Goal: Task Accomplishment & Management: Manage account settings

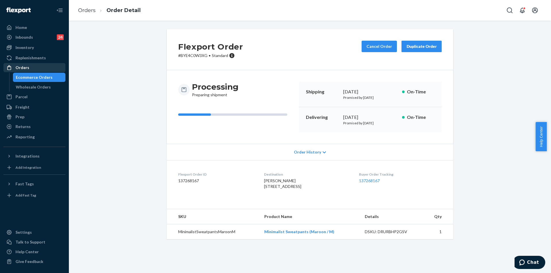
click at [28, 70] on div "Orders" at bounding box center [22, 68] width 14 height 6
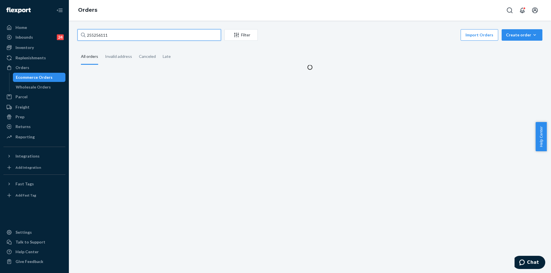
click at [137, 34] on input "255256111" at bounding box center [148, 34] width 143 height 11
paste input "254904607"
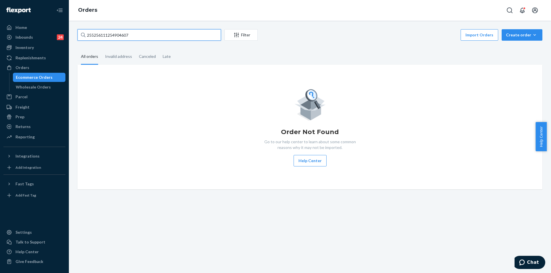
paste input "text"
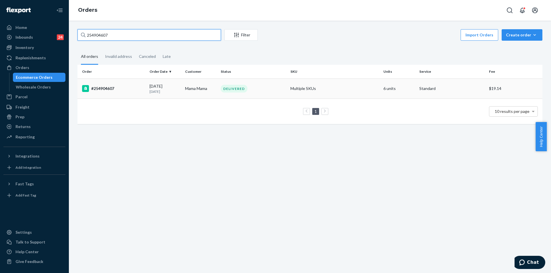
type input "254904607"
click at [274, 89] on div "DELIVERED" at bounding box center [252, 89] width 67 height 8
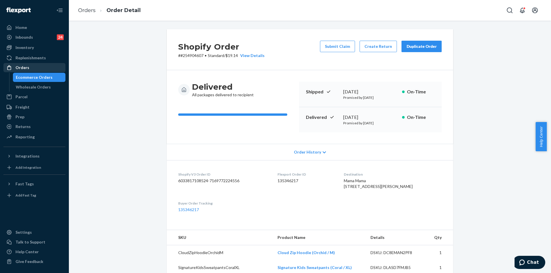
drag, startPoint x: 24, startPoint y: 68, endPoint x: 35, endPoint y: 66, distance: 10.7
click at [25, 68] on div "Orders" at bounding box center [22, 68] width 14 height 6
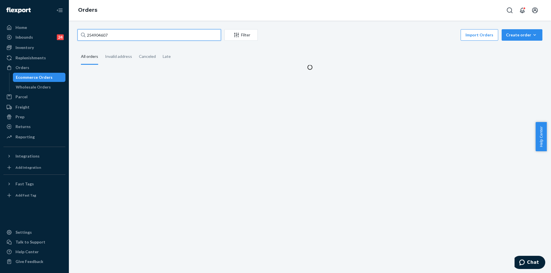
click at [158, 35] on input "254904607" at bounding box center [148, 34] width 143 height 11
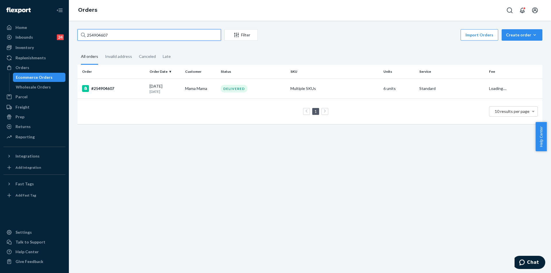
click at [158, 35] on input "254904607" at bounding box center [148, 34] width 143 height 11
paste input "5211461"
type input "255211461"
click at [279, 94] on td "IN TRANSIT" at bounding box center [253, 89] width 70 height 20
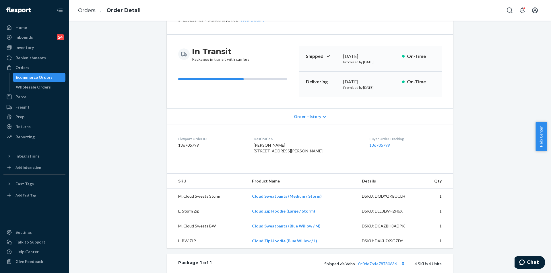
scroll to position [86, 0]
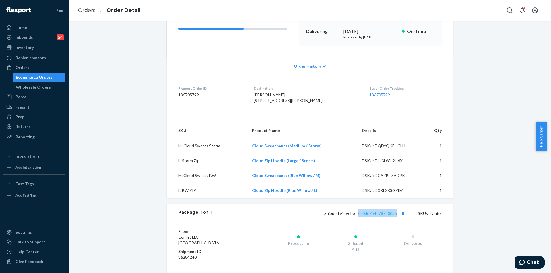
copy link "0c0de7b4e78780636"
drag, startPoint x: 396, startPoint y: 225, endPoint x: 353, endPoint y: 230, distance: 43.2
click at [356, 216] on span "Shipped via Veho 0c0de7b4e78780636" at bounding box center [365, 213] width 82 height 5
click at [42, 65] on div "Orders" at bounding box center [34, 68] width 61 height 8
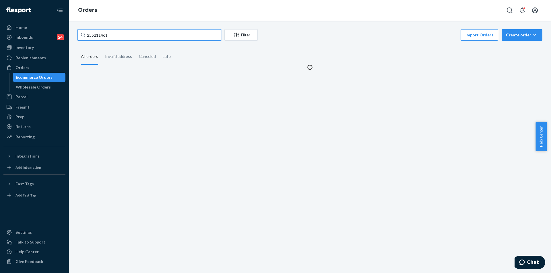
click at [161, 39] on input "255211461" at bounding box center [148, 34] width 143 height 11
click at [162, 39] on input "255211461" at bounding box center [148, 34] width 143 height 11
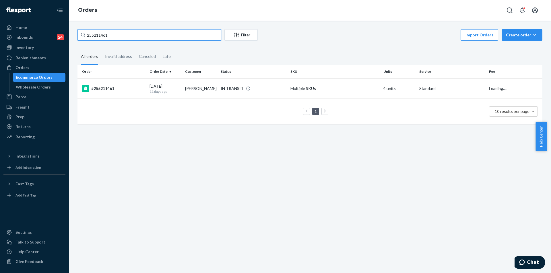
paste input "11774"
type input "255117741"
click at [342, 88] on td "Multiple SKUs" at bounding box center [334, 89] width 93 height 20
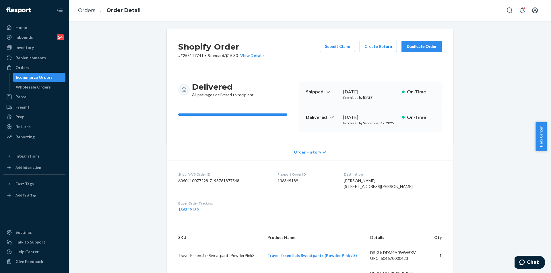
click at [422, 48] on div "Duplicate Order" at bounding box center [421, 47] width 30 height 6
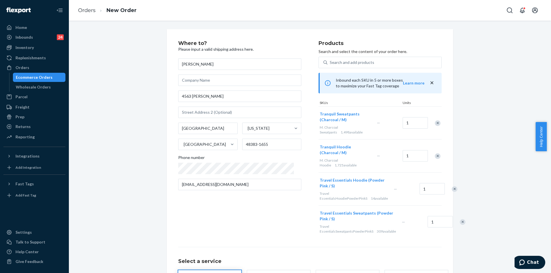
click at [451, 186] on div "Remove Item" at bounding box center [454, 189] width 6 height 6
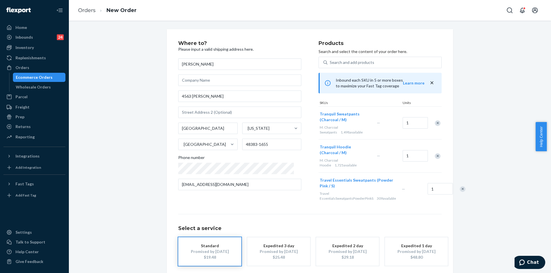
click at [459, 186] on div "Remove Item" at bounding box center [462, 189] width 6 height 6
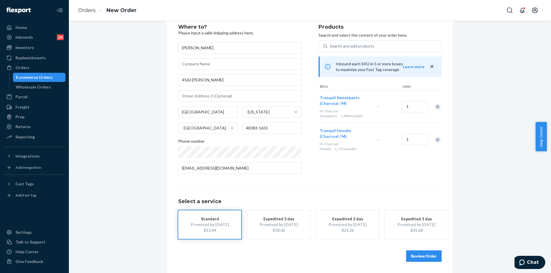
scroll to position [17, 0]
click at [427, 256] on button "Review Order" at bounding box center [424, 255] width 36 height 11
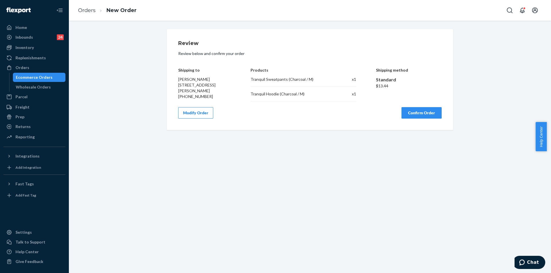
scroll to position [0, 0]
click at [433, 109] on button "Confirm Order" at bounding box center [421, 112] width 40 height 11
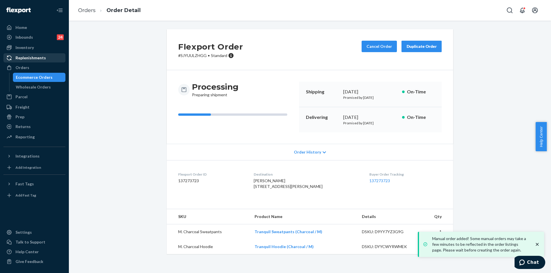
click at [33, 62] on link "Replenishments" at bounding box center [34, 57] width 62 height 9
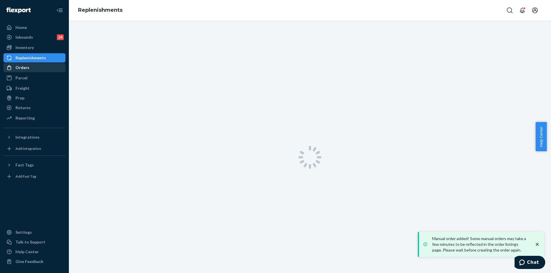
click at [31, 67] on div "Orders" at bounding box center [34, 68] width 61 height 8
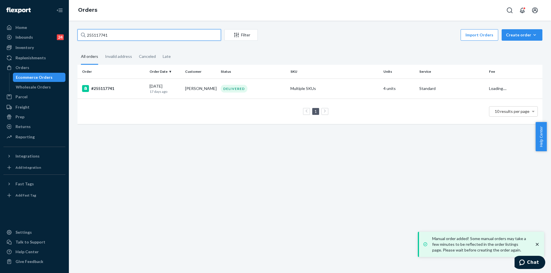
click at [129, 36] on input "255117741" at bounding box center [148, 34] width 143 height 11
click at [128, 36] on input "255117741" at bounding box center [148, 34] width 143 height 11
paste input "96849"
type input "255196849"
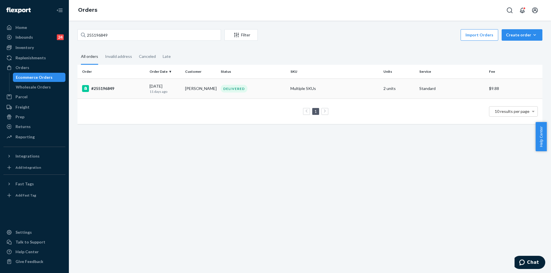
click at [371, 93] on td "Multiple SKUs" at bounding box center [334, 89] width 93 height 20
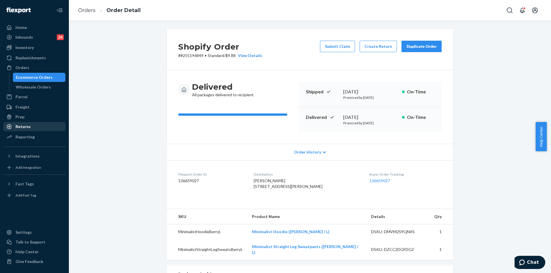
click at [30, 128] on div "Returns" at bounding box center [34, 127] width 61 height 8
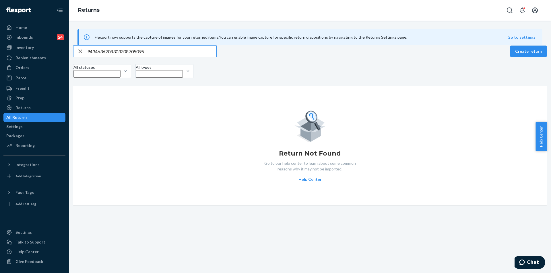
type input "9434636208303308705095"
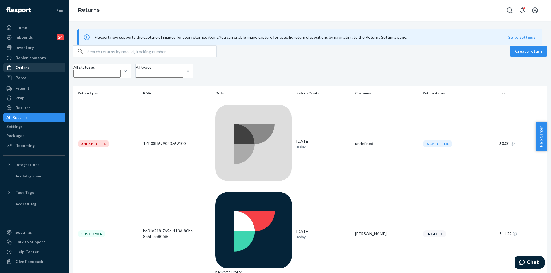
drag, startPoint x: 30, startPoint y: 70, endPoint x: 43, endPoint y: 65, distance: 13.8
click at [30, 69] on div "Orders" at bounding box center [34, 68] width 61 height 8
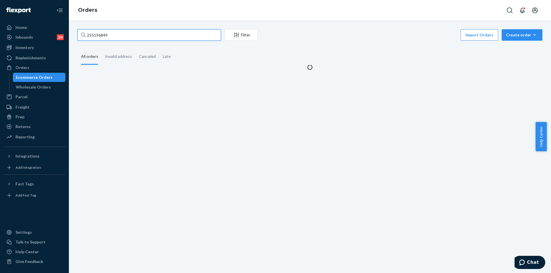
click at [149, 31] on input "255196849" at bounding box center [148, 34] width 143 height 11
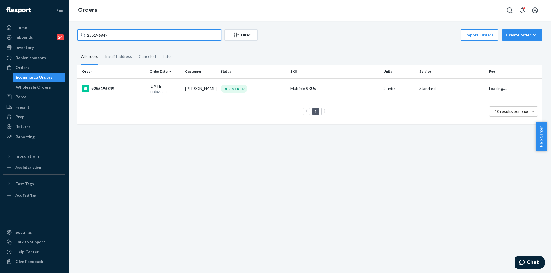
click at [149, 31] on input "255196849" at bounding box center [148, 34] width 143 height 11
paste input "379062"
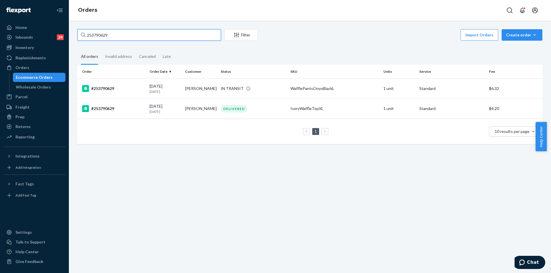
type input "253790629"
click at [396, 95] on td "1 unit" at bounding box center [399, 89] width 36 height 20
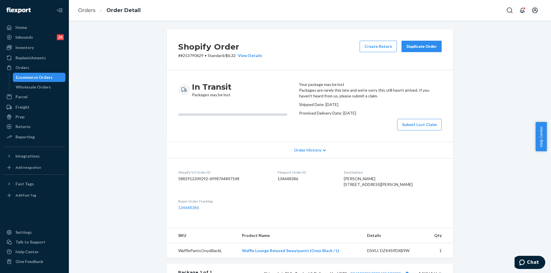
click at [424, 44] on div "Duplicate Order" at bounding box center [421, 47] width 30 height 6
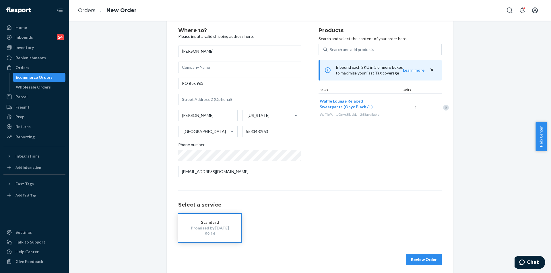
scroll to position [17, 0]
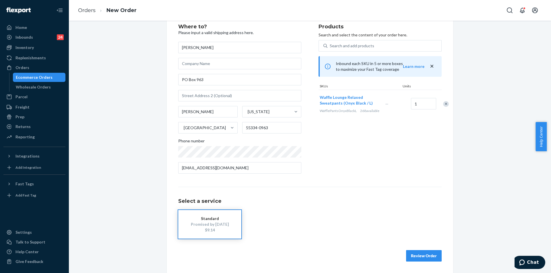
click at [422, 257] on button "Review Order" at bounding box center [424, 255] width 36 height 11
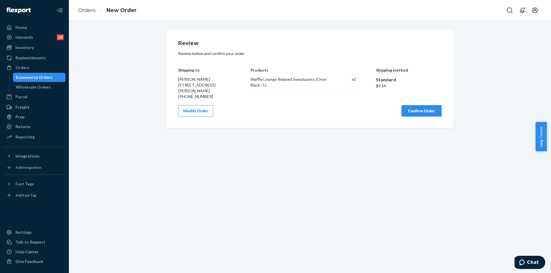
scroll to position [0, 0]
click at [200, 109] on button "Modify Order" at bounding box center [195, 110] width 35 height 11
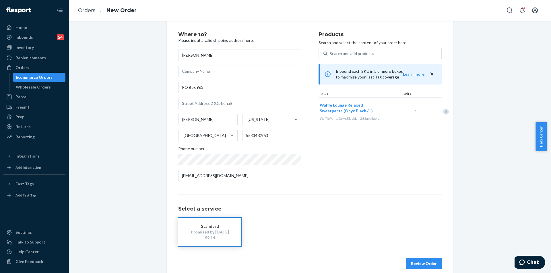
scroll to position [17, 0]
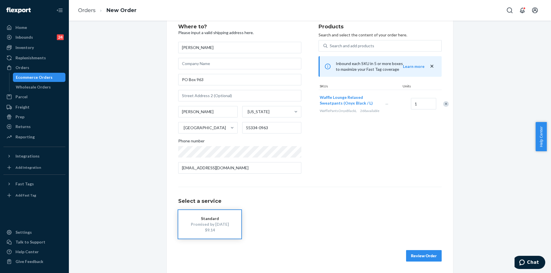
click at [422, 258] on button "Review Order" at bounding box center [424, 255] width 36 height 11
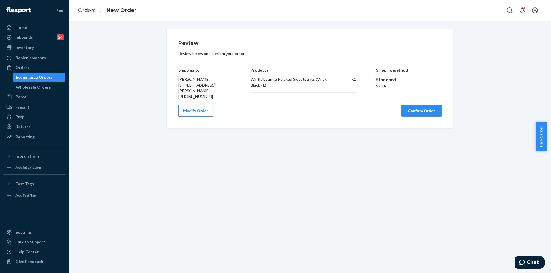
click at [415, 111] on button "Confirm Order" at bounding box center [421, 110] width 40 height 11
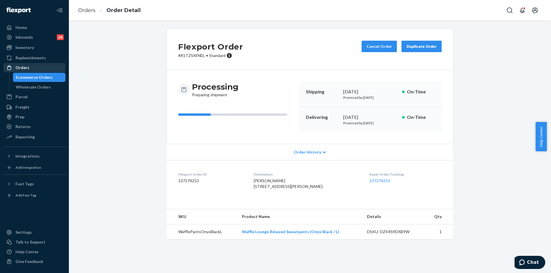
drag, startPoint x: 26, startPoint y: 72, endPoint x: 29, endPoint y: 70, distance: 3.5
click at [26, 72] on link "Orders" at bounding box center [34, 67] width 62 height 9
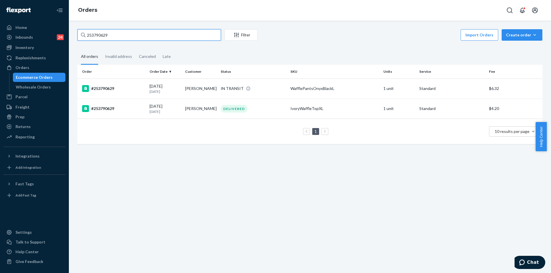
click at [158, 38] on input "253790629" at bounding box center [148, 34] width 143 height 11
paste input "[EMAIL_ADDRESS][DOMAIN_NAME]"
type input "[EMAIL_ADDRESS][DOMAIN_NAME]"
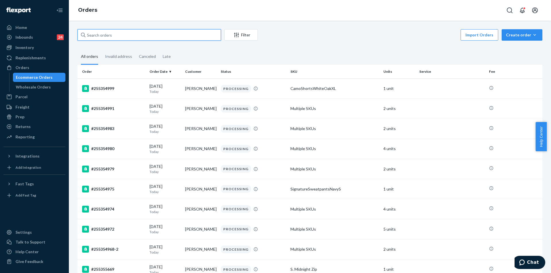
click at [141, 34] on input "text" at bounding box center [148, 34] width 143 height 11
paste input "[PERSON_NAME]"
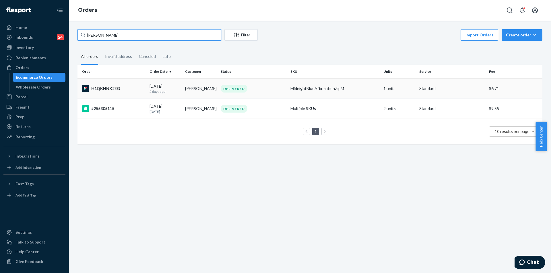
type input "[PERSON_NAME]"
click at [356, 92] on td "MidnightBlueAffirmationZipM" at bounding box center [334, 89] width 93 height 20
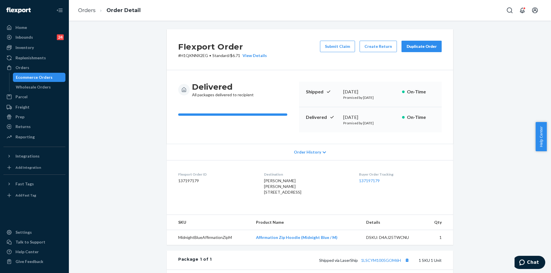
drag, startPoint x: 259, startPoint y: 192, endPoint x: 286, endPoint y: 192, distance: 27.2
click at [270, 195] on span "[PERSON_NAME] [PERSON_NAME] [STREET_ADDRESS]" at bounding box center [282, 186] width 37 height 16
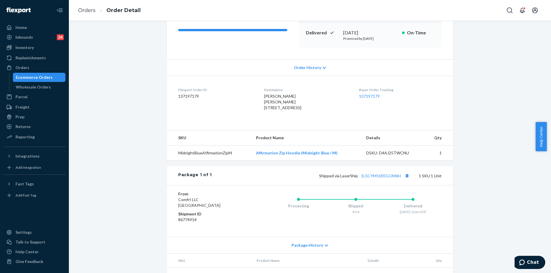
scroll to position [86, 0]
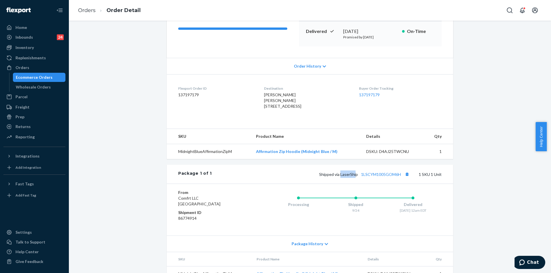
copy span "LaserShi"
copy span "LaserShip"
drag, startPoint x: 339, startPoint y: 193, endPoint x: 356, endPoint y: 194, distance: 16.7
click at [356, 178] on div "Shipped via LaserShip 1LSCYM1005GOM6H 1 SKU 1 Unit" at bounding box center [327, 174] width 230 height 7
click at [337, 202] on div "From Comfrt LLC [GEOGRAPHIC_DATA] Shipment ID 86774914 Processing Shipped 9/24 …" at bounding box center [310, 210] width 286 height 52
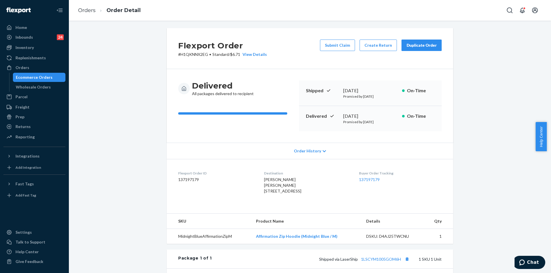
scroll to position [0, 0]
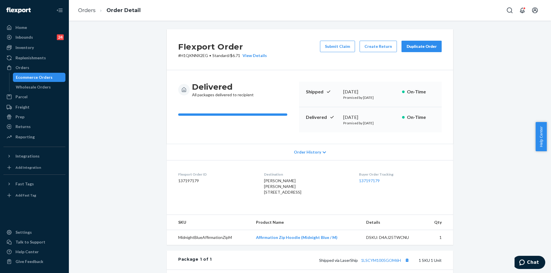
copy span "[STREET_ADDRESS]"
drag, startPoint x: 259, startPoint y: 193, endPoint x: 273, endPoint y: 209, distance: 21.4
click at [273, 195] on div "[PERSON_NAME] [PERSON_NAME] [STREET_ADDRESS]" at bounding box center [306, 186] width 85 height 17
copy div "[DATE]"
drag, startPoint x: 339, startPoint y: 116, endPoint x: 278, endPoint y: 90, distance: 66.7
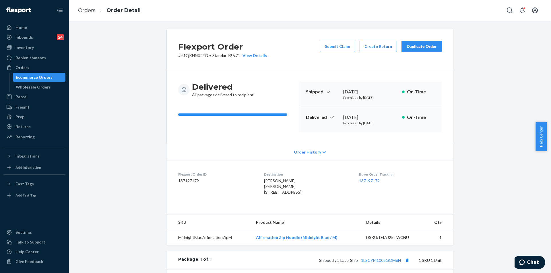
click at [391, 115] on div "Delivered [DATE] Promised by [DATE] On-Time" at bounding box center [370, 119] width 143 height 25
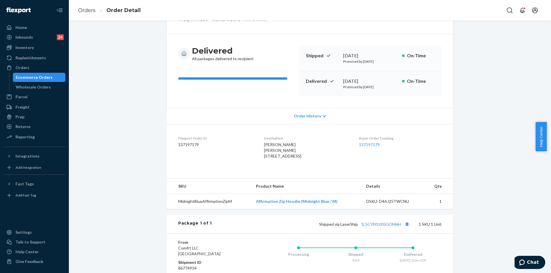
scroll to position [86, 0]
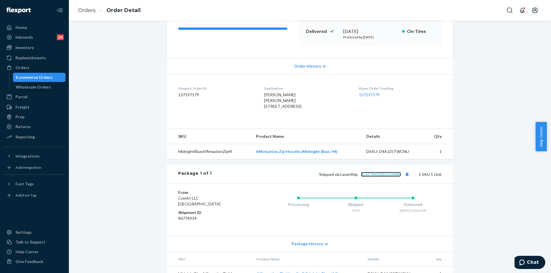
click at [378, 177] on link "1LSCYM1005GOM6H" at bounding box center [381, 174] width 40 height 5
click at [19, 68] on div "Orders" at bounding box center [22, 68] width 14 height 6
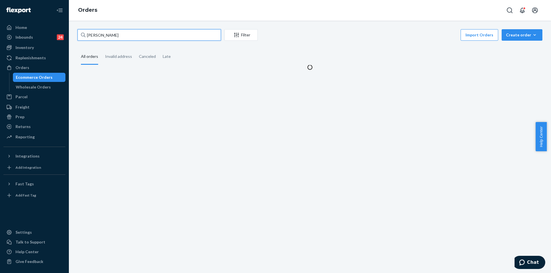
click at [191, 34] on input "[PERSON_NAME]" at bounding box center [148, 34] width 143 height 11
click at [190, 34] on input "[PERSON_NAME]" at bounding box center [148, 34] width 143 height 11
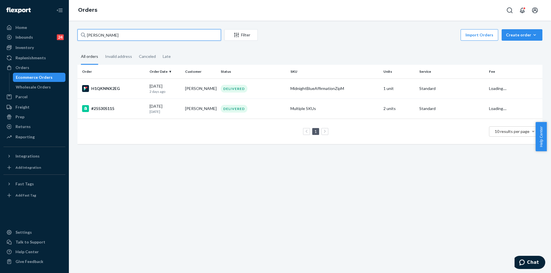
paste input "254432830"
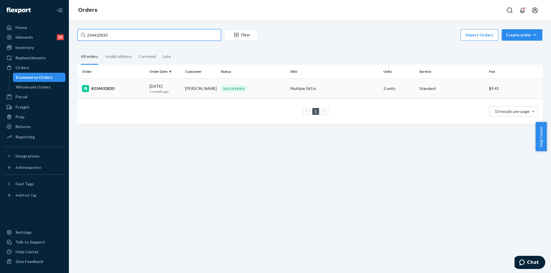
type input "254432830"
click at [259, 89] on div "DELIVERED" at bounding box center [252, 89] width 67 height 8
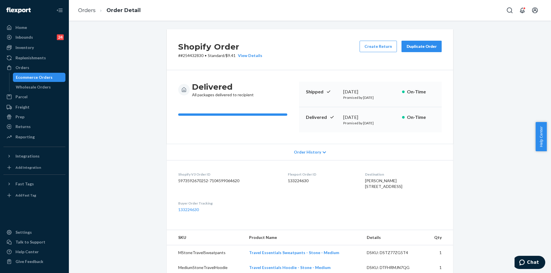
copy div "[DATE]"
drag, startPoint x: 342, startPoint y: 115, endPoint x: 370, endPoint y: 111, distance: 28.7
click at [370, 111] on div "Delivered [DATE] Promised by [DATE] On-Time" at bounding box center [370, 119] width 143 height 25
click at [21, 69] on div "Orders" at bounding box center [22, 68] width 14 height 6
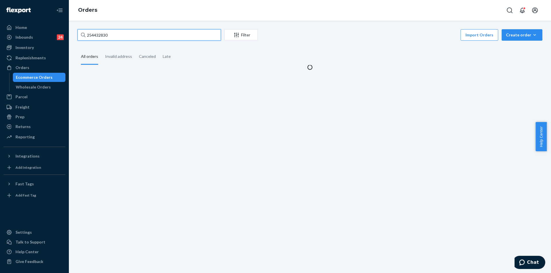
click at [117, 34] on input "254432830" at bounding box center [148, 34] width 143 height 11
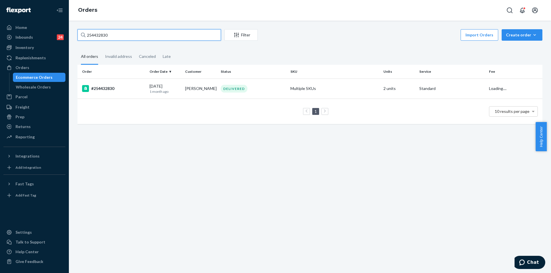
paste input "[PERSON_NAME]"
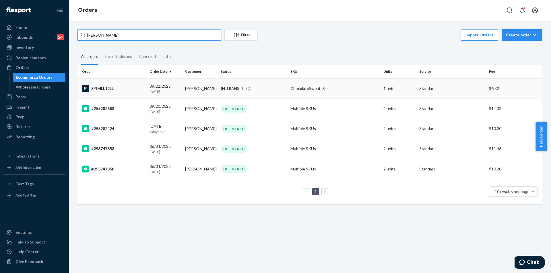
type input "[PERSON_NAME]"
click at [278, 86] on div "IN TRANSIT" at bounding box center [252, 89] width 67 height 6
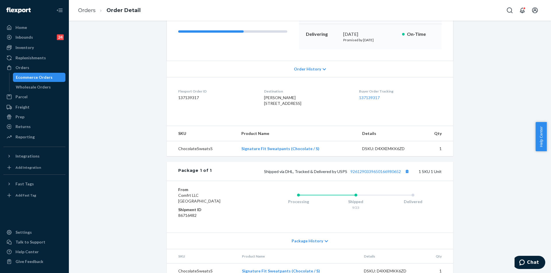
scroll to position [86, 0]
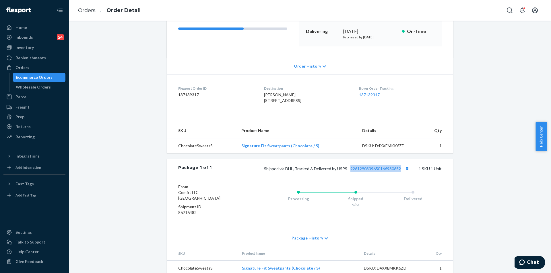
drag, startPoint x: 346, startPoint y: 178, endPoint x: 279, endPoint y: 178, distance: 67.4
click at [400, 171] on span "Shipped via DHL, Tracked & Delivered by USPS 9261290339650166980652" at bounding box center [337, 168] width 147 height 5
copy span "Shipped via DHL, Tracked & Delivered by USPS 9261290339650166980652"
drag, startPoint x: 255, startPoint y: 177, endPoint x: 253, endPoint y: 146, distance: 30.8
click at [402, 172] on div "Shipped via DHL, Tracked & Delivered by USPS 9261290339650166980652 1 SKU 1 Unit" at bounding box center [327, 168] width 230 height 7
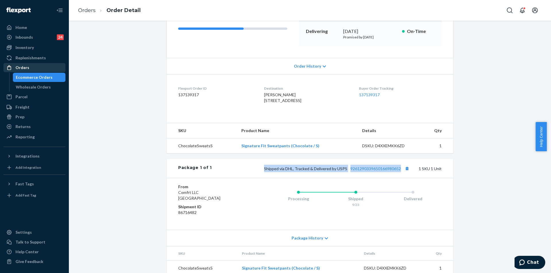
click at [44, 68] on div "Orders" at bounding box center [34, 68] width 61 height 8
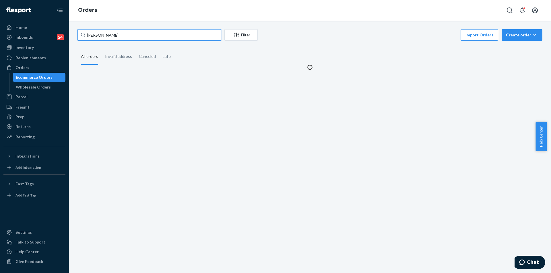
click at [123, 30] on input "[PERSON_NAME]" at bounding box center [148, 34] width 143 height 11
paste input "[PERSON_NAME]"
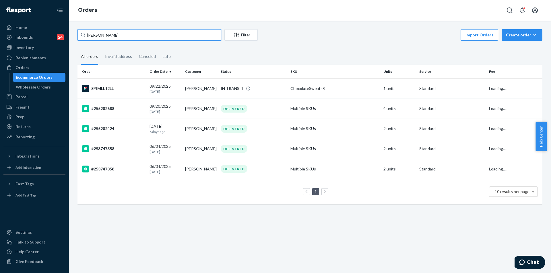
type input "v"
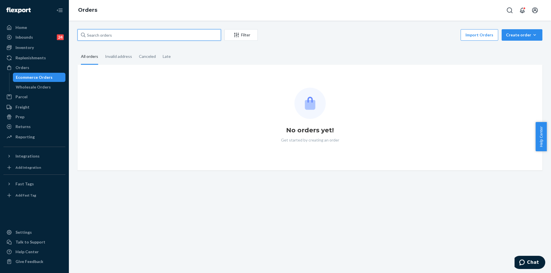
paste input "[PERSON_NAME]"
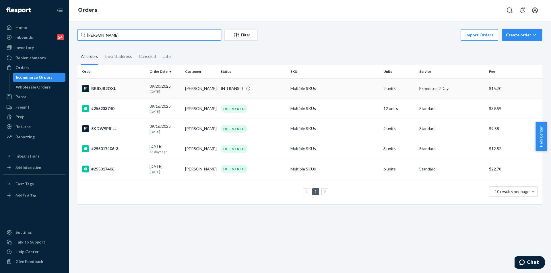
type input "[PERSON_NAME]"
click at [272, 93] on td "IN TRANSIT" at bounding box center [253, 89] width 70 height 20
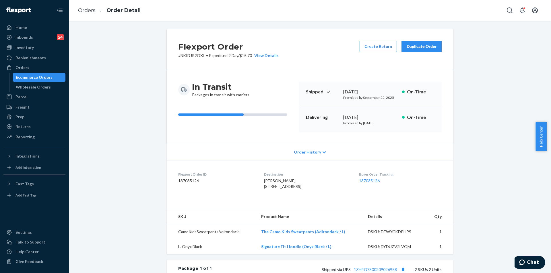
scroll to position [115, 0]
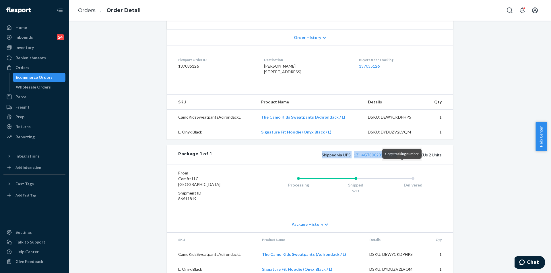
copy span "Shipped via UPS 1ZH4G7800209026958"
drag, startPoint x: 318, startPoint y: 167, endPoint x: 270, endPoint y: 122, distance: 65.9
click at [410, 159] on div "Shipped via UPS 1ZH4G7800209026958 2 SKUs 2 Units" at bounding box center [327, 154] width 230 height 7
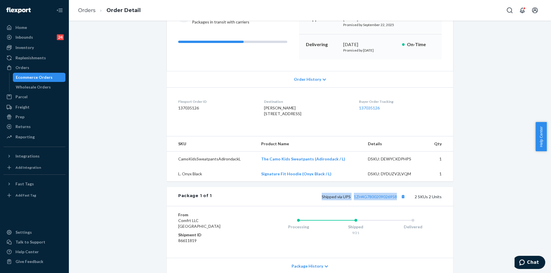
scroll to position [0, 0]
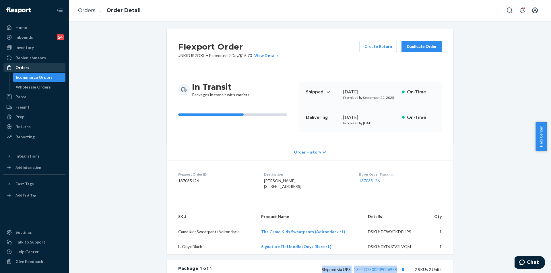
click at [29, 67] on div "Orders" at bounding box center [34, 68] width 61 height 8
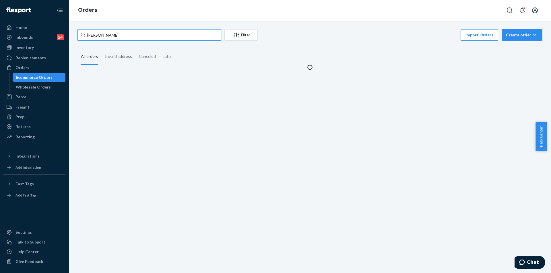
click at [122, 38] on input "[PERSON_NAME]" at bounding box center [148, 34] width 143 height 11
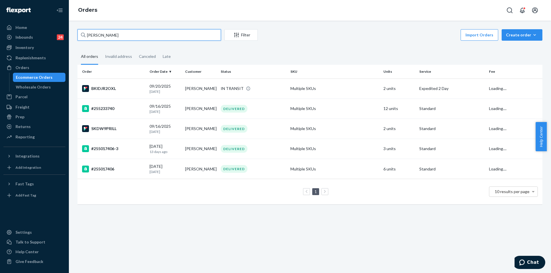
click at [122, 38] on input "[PERSON_NAME]" at bounding box center [148, 34] width 143 height 11
paste input "255200814"
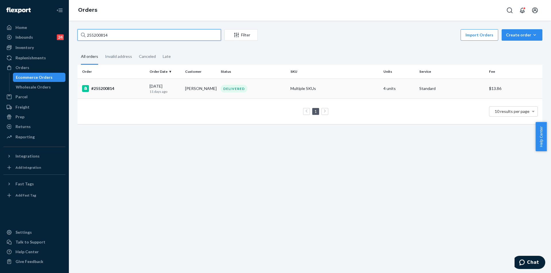
type input "255200814"
click at [348, 87] on td "Multiple SKUs" at bounding box center [334, 89] width 93 height 20
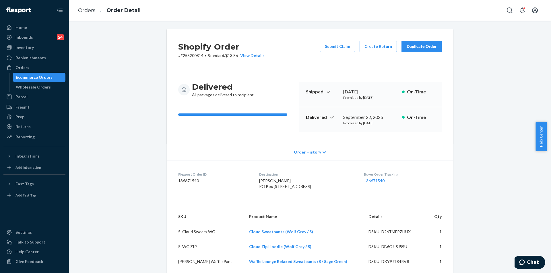
click at [423, 48] on div "Duplicate Order" at bounding box center [421, 47] width 30 height 6
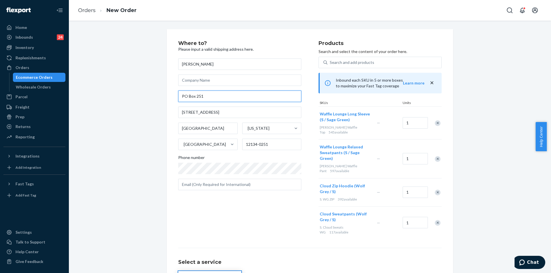
click at [218, 98] on input "PO Box 251" at bounding box center [239, 96] width 123 height 11
paste input "[STREET_ADDRESS]"
type input "[STREET_ADDRESS]"
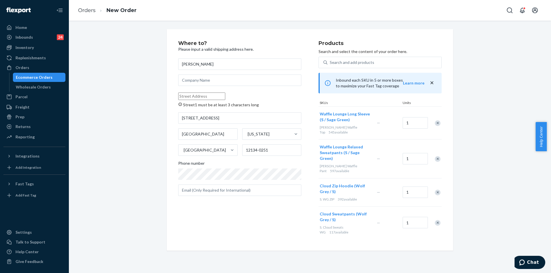
click at [222, 129] on div "[PERSON_NAME][GEOGRAPHIC_DATA] must be at least 3 characters long [STREET_ADDRE…" at bounding box center [239, 127] width 123 height 138
click at [221, 120] on input "[STREET_ADDRESS]" at bounding box center [239, 117] width 123 height 11
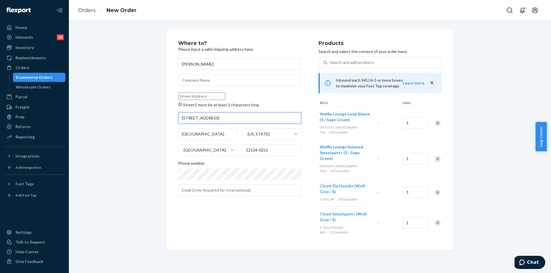
paste input "[STREET_ADDRESS]"
type input "[STREET_ADDRESS]"
click at [67, 144] on div "Home Inbounds 24 Shipping Plans Problems 24 Inventory Products Replenishments O…" at bounding box center [34, 136] width 69 height 273
drag, startPoint x: 106, startPoint y: 141, endPoint x: 112, endPoint y: 138, distance: 6.4
click at [106, 141] on div "Where to? Please input a valid shipping address here. [PERSON_NAME] Street1 mus…" at bounding box center [309, 140] width 473 height 222
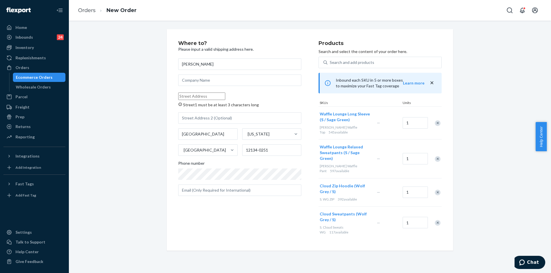
click at [199, 97] on input "Street1 must be at least 3 characters long" at bounding box center [201, 96] width 47 height 7
paste input "[STREET_ADDRESS]"
drag, startPoint x: 202, startPoint y: 94, endPoint x: 133, endPoint y: 99, distance: 68.4
click at [137, 99] on div "Where to? Please input a valid shipping address here. [PERSON_NAME] [STREET_ADD…" at bounding box center [309, 140] width 473 height 222
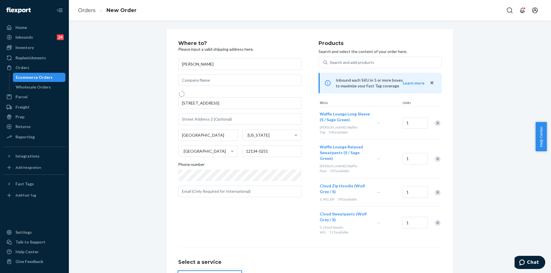
type input "[STREET_ADDRESS]"
type input "12134"
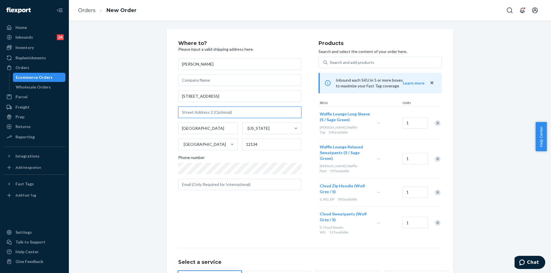
click at [207, 111] on input "text" at bounding box center [239, 112] width 123 height 11
paste input "[STREET_ADDRESS]"
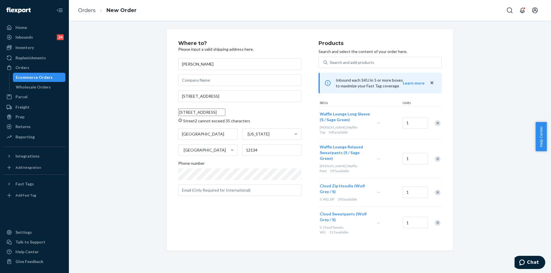
drag, startPoint x: 203, startPoint y: 112, endPoint x: 225, endPoint y: 112, distance: 21.8
click at [225, 112] on input "[STREET_ADDRESS]" at bounding box center [201, 112] width 47 height 7
type input "[STREET_ADDRESS]"
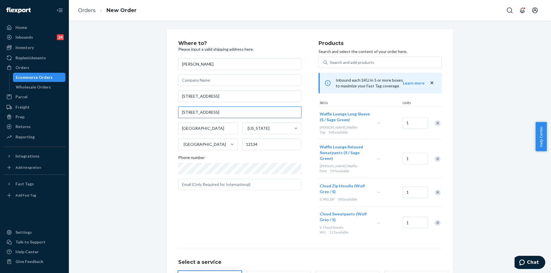
drag, startPoint x: 250, startPoint y: 113, endPoint x: 168, endPoint y: 110, distance: 82.6
click at [168, 110] on div "Where to? Please input a valid shipping address here. [PERSON_NAME] [STREET_ADD…" at bounding box center [310, 181] width 286 height 305
paste input "PO Box 251"
type input "PO Box 251"
click at [231, 95] on input "[STREET_ADDRESS]" at bounding box center [239, 96] width 123 height 11
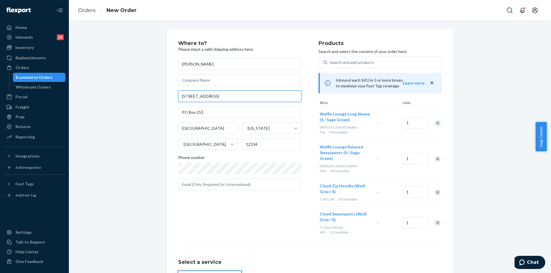
click at [231, 95] on input "[STREET_ADDRESS]" at bounding box center [239, 96] width 123 height 11
paste input "[STREET_ADDRESS]"
paste input "[GEOGRAPHIC_DATA]"
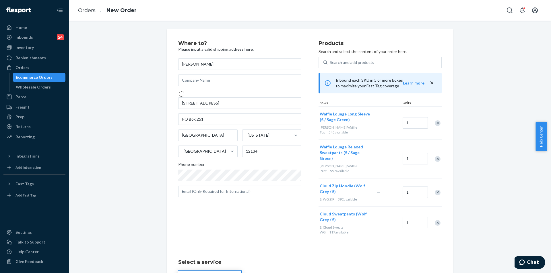
type input "[STREET_ADDRESS]"
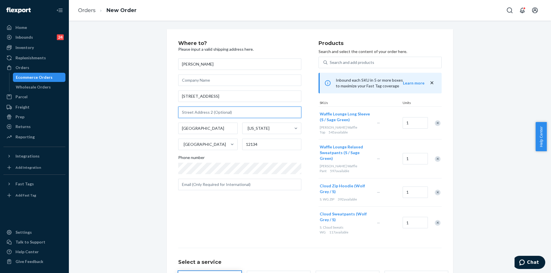
click at [212, 113] on input "text" at bounding box center [239, 112] width 123 height 11
paste input "PO Box 251"
type input "PO Box 251"
click at [437, 120] on div "Remove Item" at bounding box center [437, 123] width 6 height 6
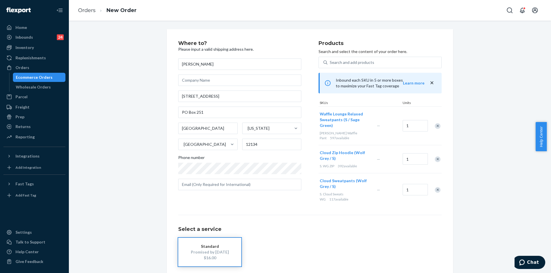
click at [437, 120] on div at bounding box center [434, 125] width 14 height 15
click at [435, 123] on div "Remove Item" at bounding box center [437, 126] width 6 height 6
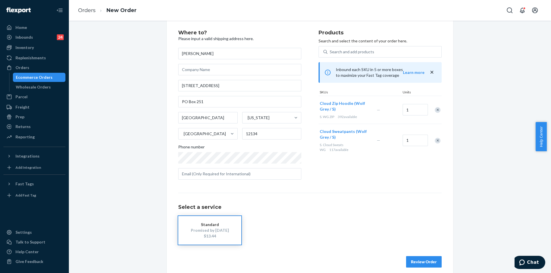
scroll to position [17, 0]
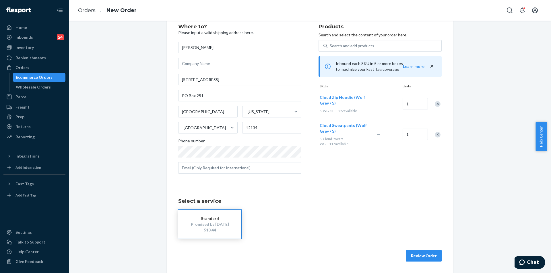
click at [428, 257] on button "Review Order" at bounding box center [424, 255] width 36 height 11
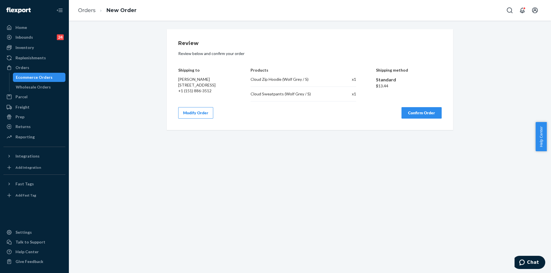
scroll to position [0, 0]
click at [408, 117] on button "Confirm Order" at bounding box center [421, 112] width 40 height 11
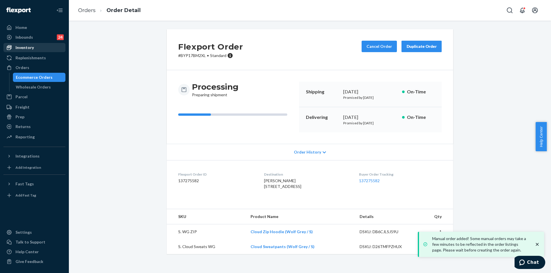
click at [35, 44] on div "Inventory" at bounding box center [34, 48] width 61 height 8
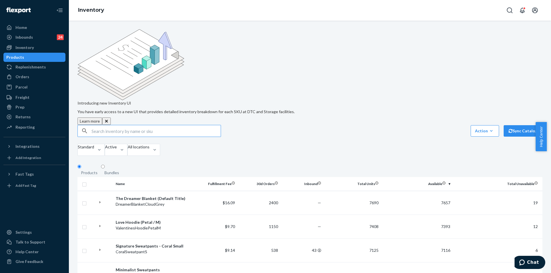
click at [110, 125] on input "text" at bounding box center [155, 130] width 129 height 11
type input "s"
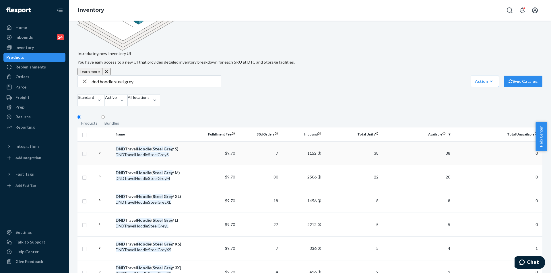
scroll to position [54, 0]
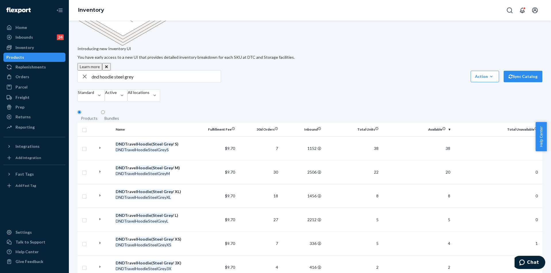
click at [147, 71] on input "dnd hoodie steel grey" at bounding box center [155, 76] width 129 height 11
paste input "Minimalist Kids Hoodie Snow Leopard / XL"
type input "Minimalist Kids Hoodie Snow Leopard / XL"
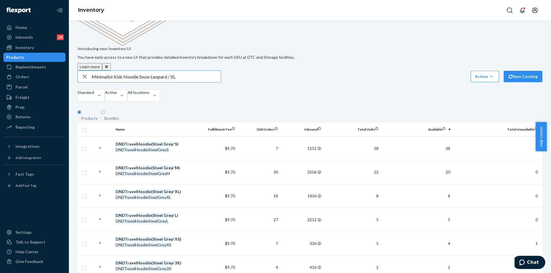
scroll to position [0, 0]
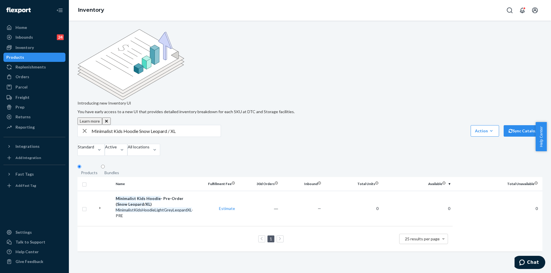
click at [42, 57] on div "Products" at bounding box center [34, 57] width 61 height 8
click at [27, 75] on div "Orders" at bounding box center [22, 77] width 14 height 6
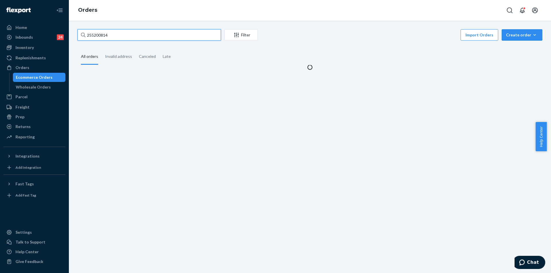
click at [172, 34] on input "255200814" at bounding box center [148, 34] width 143 height 11
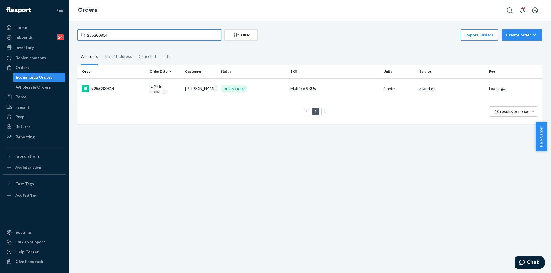
click at [172, 34] on input "255200814" at bounding box center [148, 34] width 143 height 11
paste input "046601"
type input "255046601"
click at [355, 84] on td "Multiple SKUs" at bounding box center [334, 89] width 93 height 20
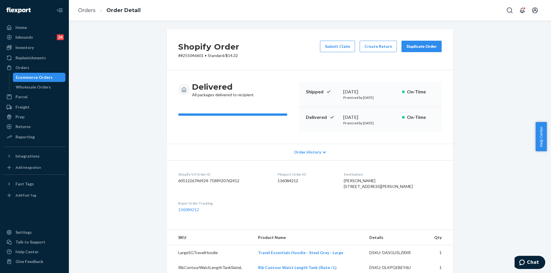
click at [426, 49] on div "Duplicate Order" at bounding box center [421, 47] width 30 height 6
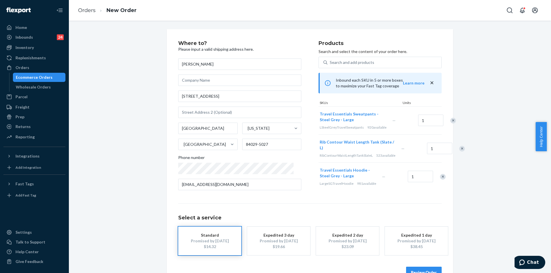
click at [450, 122] on div "Remove Item" at bounding box center [453, 121] width 6 height 6
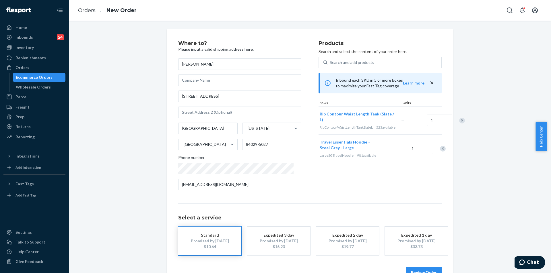
click at [459, 124] on div "Remove Item" at bounding box center [462, 121] width 6 height 6
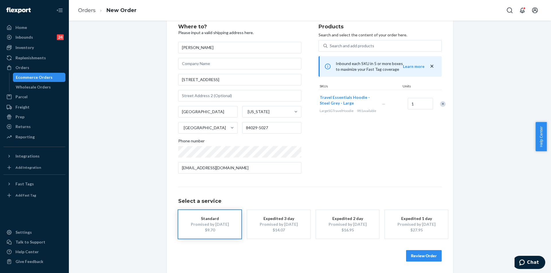
click at [427, 255] on button "Review Order" at bounding box center [424, 255] width 36 height 11
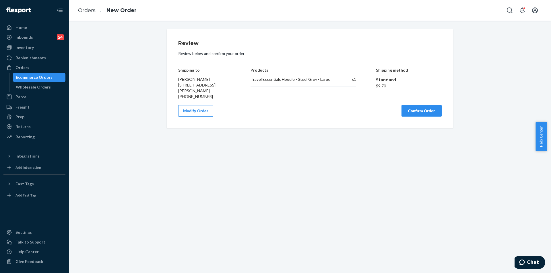
click at [417, 107] on button "Confirm Order" at bounding box center [421, 110] width 40 height 11
